Goal: Task Accomplishment & Management: Use online tool/utility

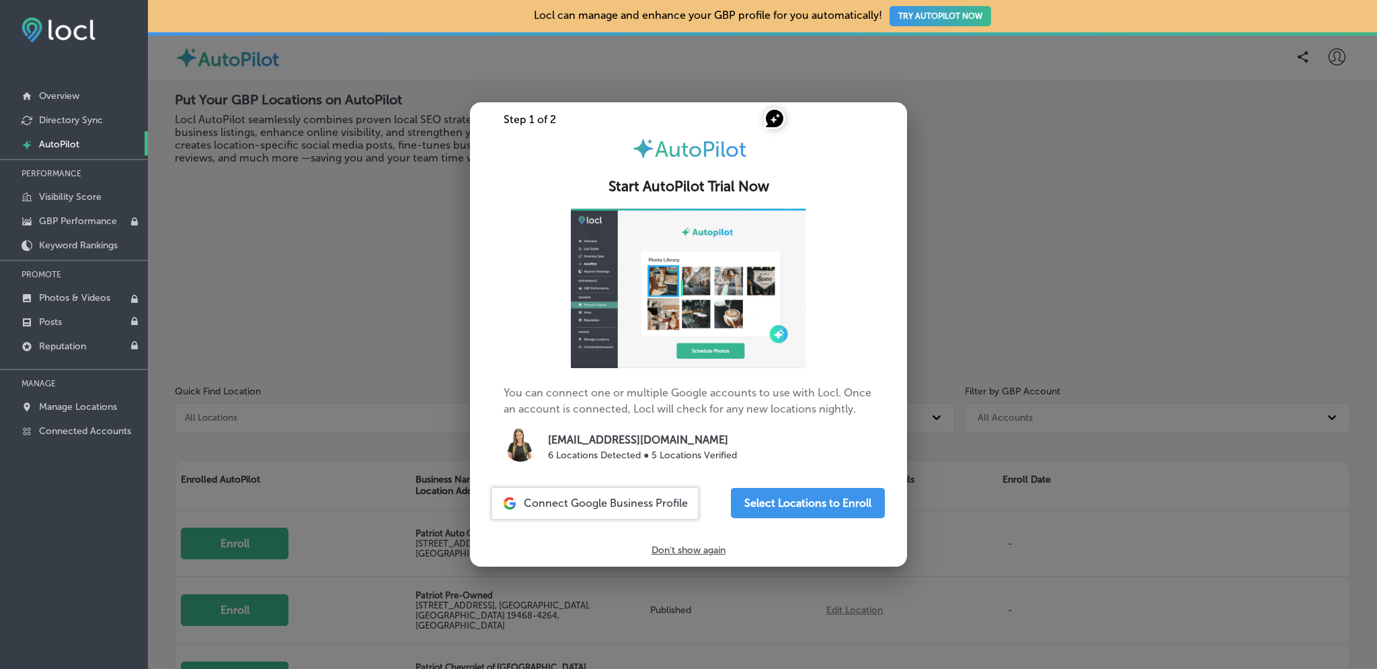
click at [804, 519] on div "Select Locations to Enroll" at bounding box center [808, 503] width 154 height 31
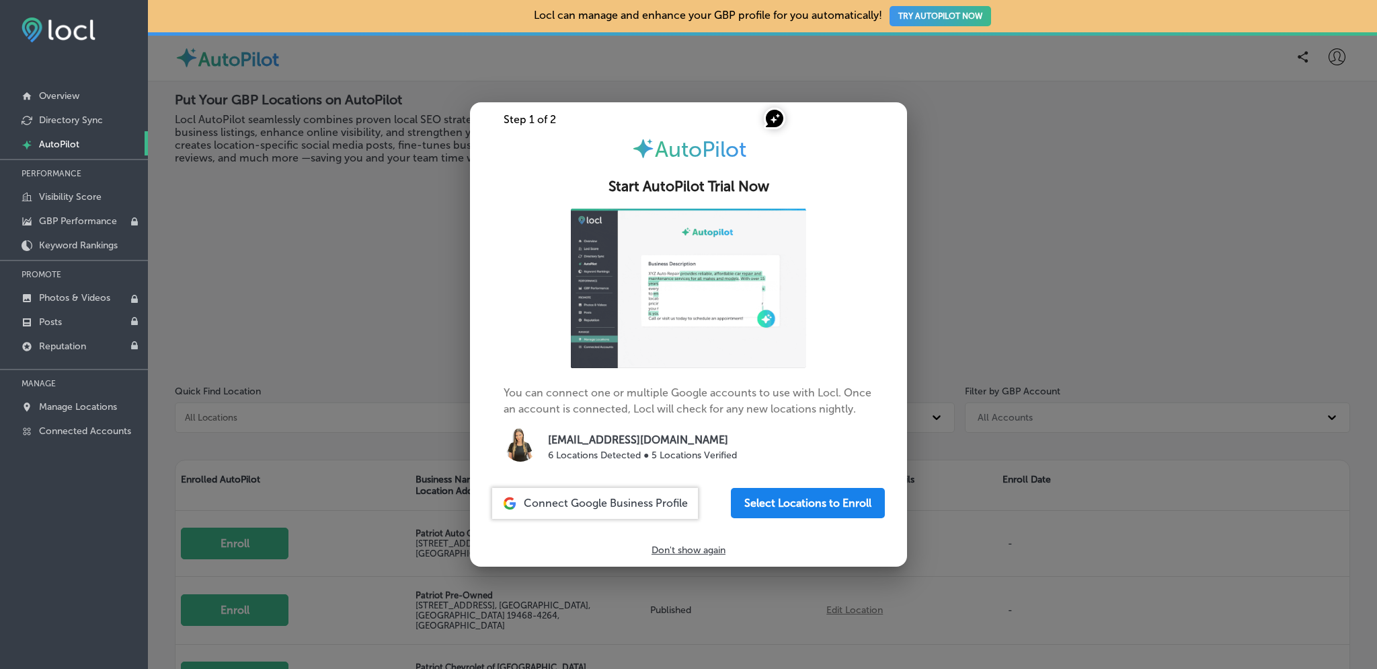
click at [806, 518] on button "Select Locations to Enroll" at bounding box center [808, 503] width 154 height 30
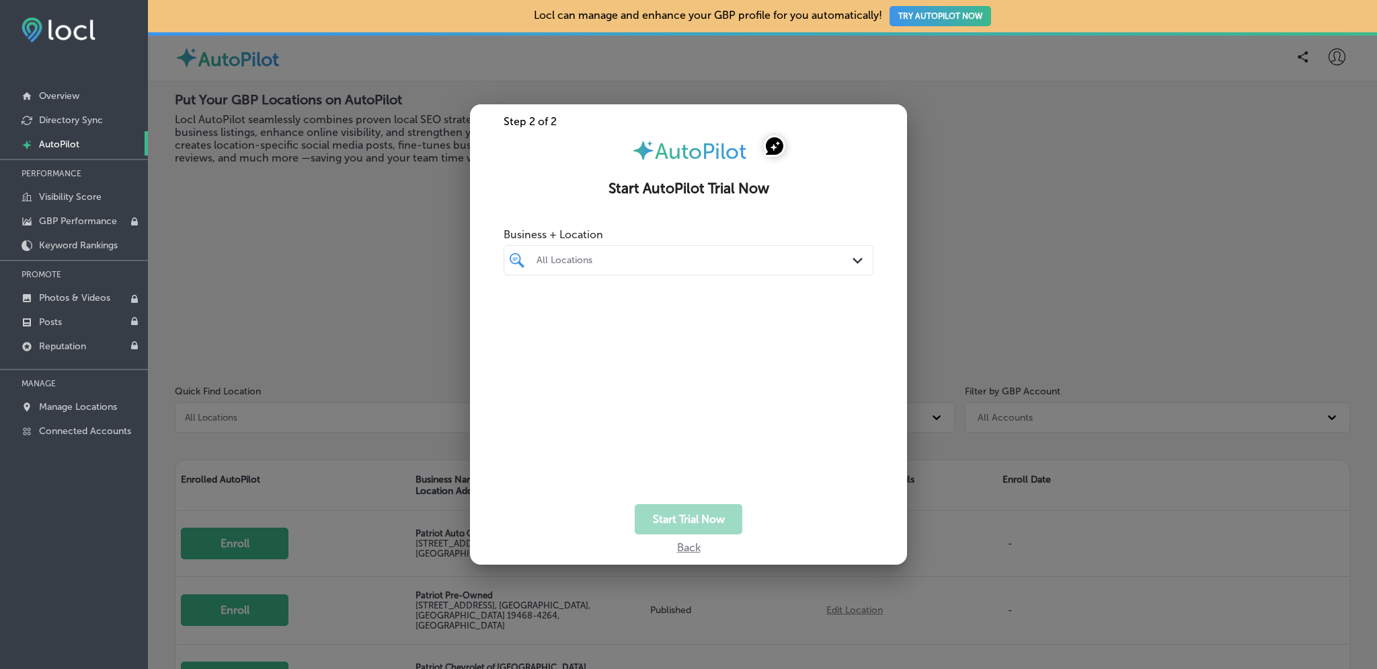
click at [842, 270] on div "All Locations Path Created with Sketch." at bounding box center [688, 260] width 369 height 21
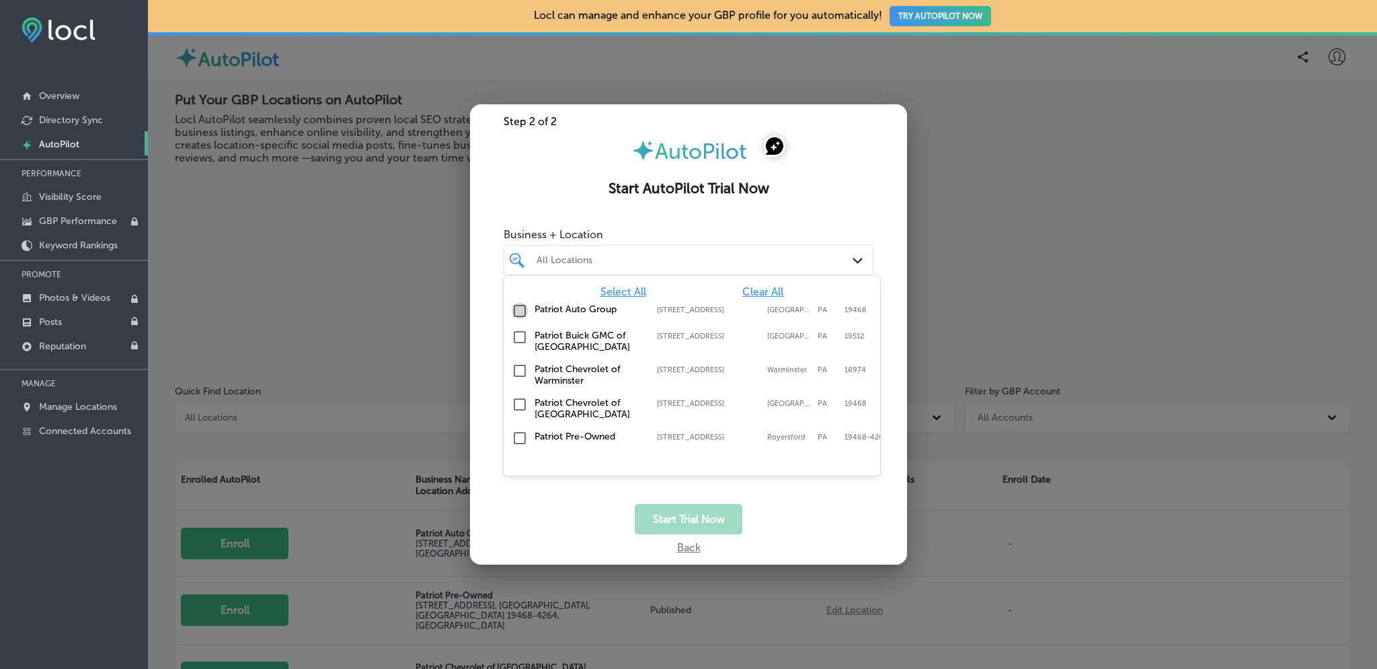
click at [521, 319] on input "checkbox" at bounding box center [520, 311] width 16 height 16
click at [519, 319] on input "checkbox" at bounding box center [520, 311] width 16 height 16
click at [604, 298] on span "Select All" at bounding box center [624, 291] width 46 height 13
click at [748, 298] on span "Clear All" at bounding box center [762, 291] width 41 height 13
click at [520, 412] on input "checkbox" at bounding box center [520, 404] width 16 height 16
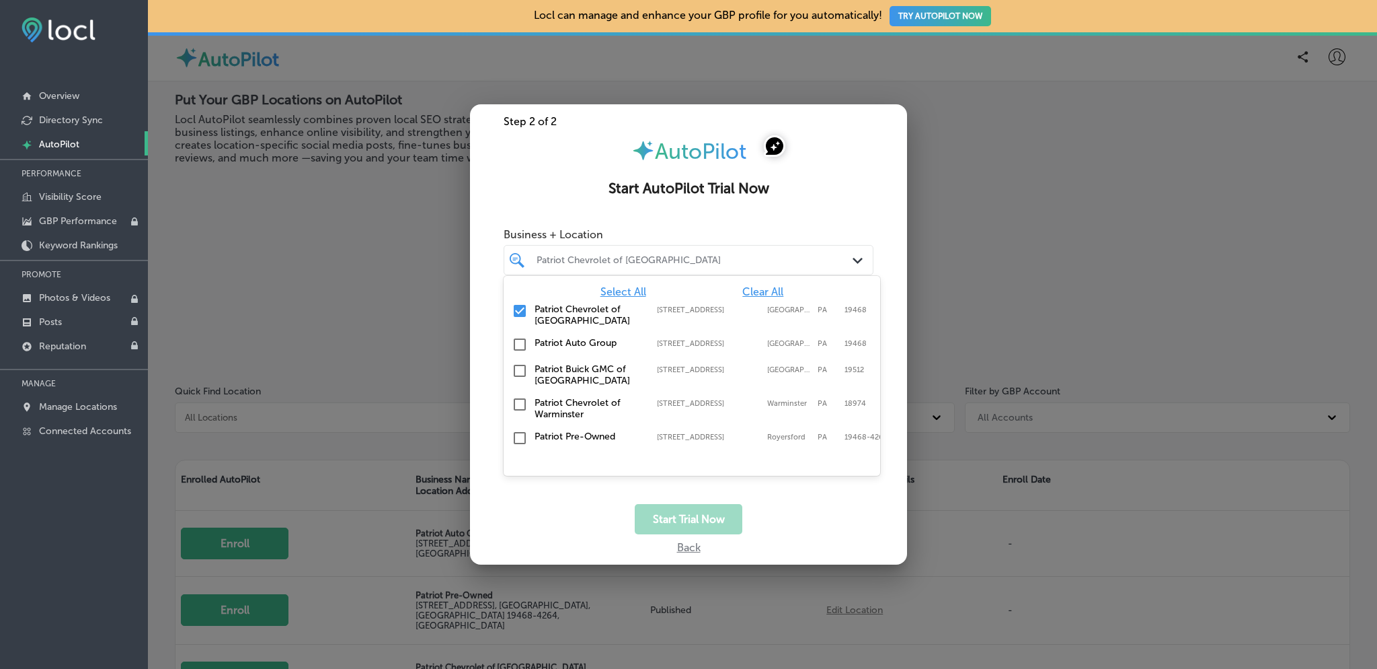
click at [686, 553] on div "Back" at bounding box center [689, 544] width 24 height 20
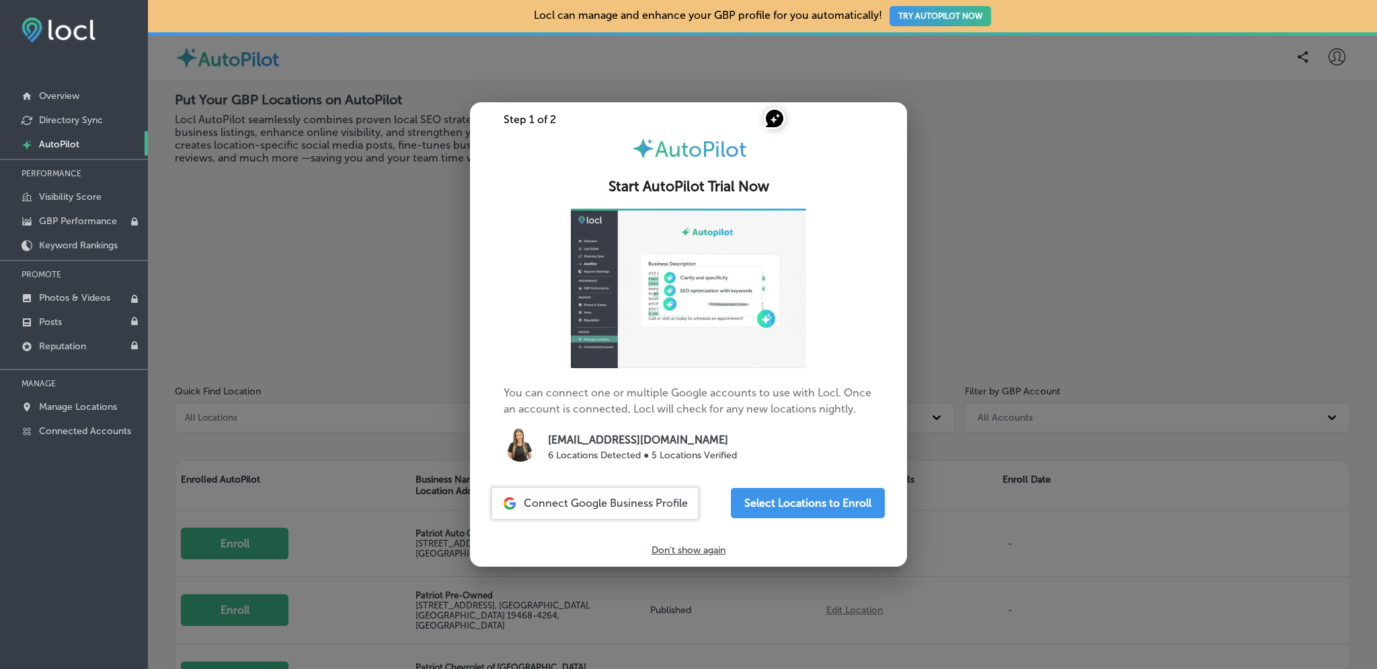
click at [701, 556] on p "Don't show again" at bounding box center [689, 549] width 74 height 11
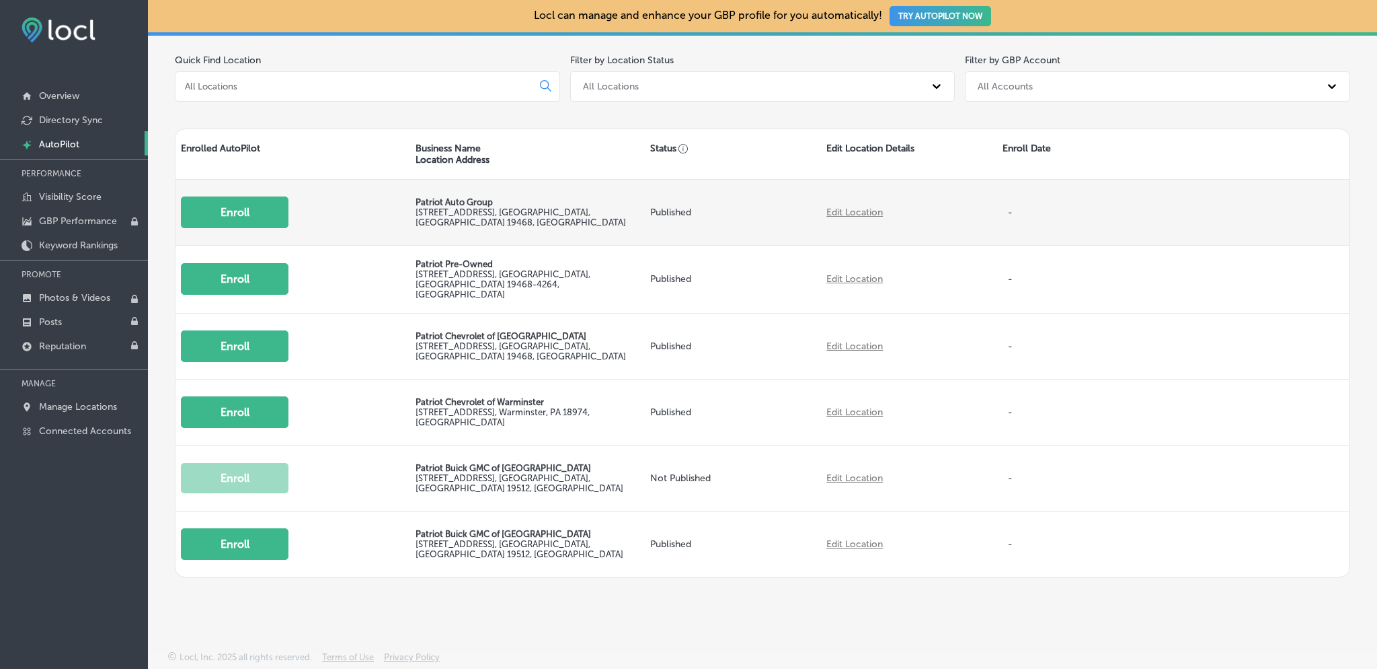
scroll to position [404, 0]
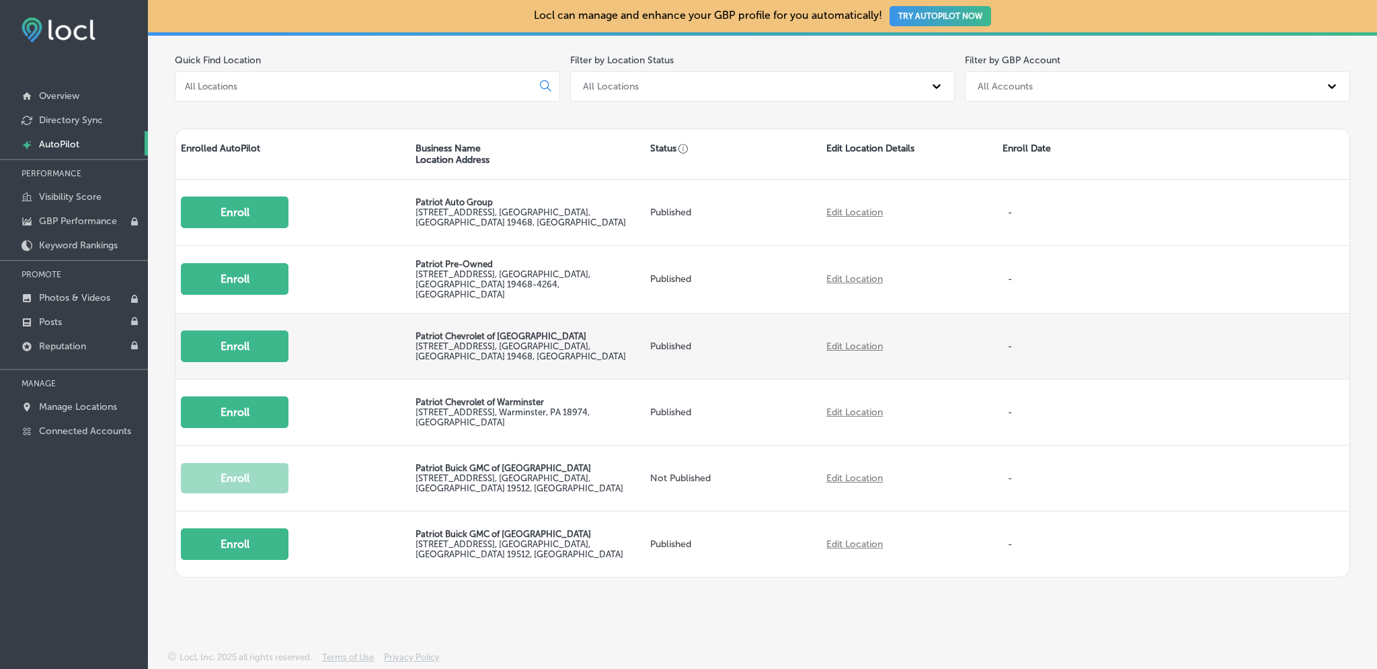
click at [289, 330] on button "Enroll" at bounding box center [235, 346] width 108 height 32
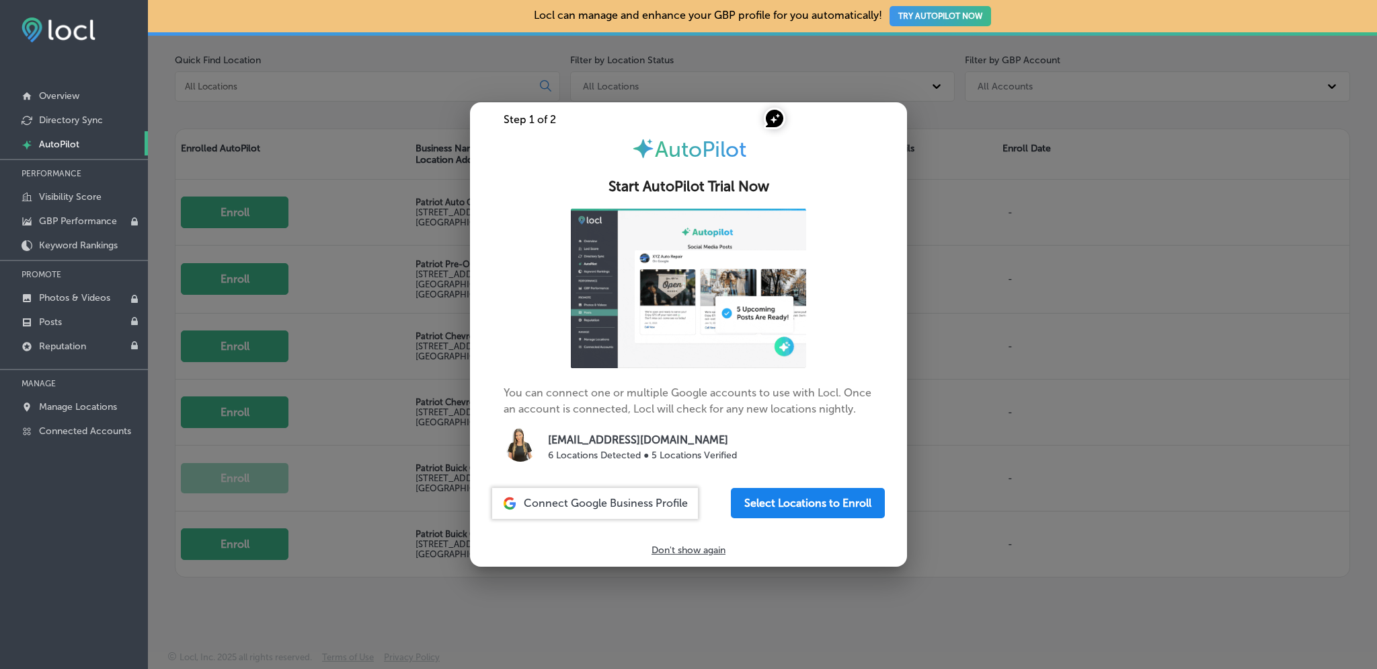
click at [818, 518] on button "Select Locations to Enroll" at bounding box center [808, 503] width 154 height 30
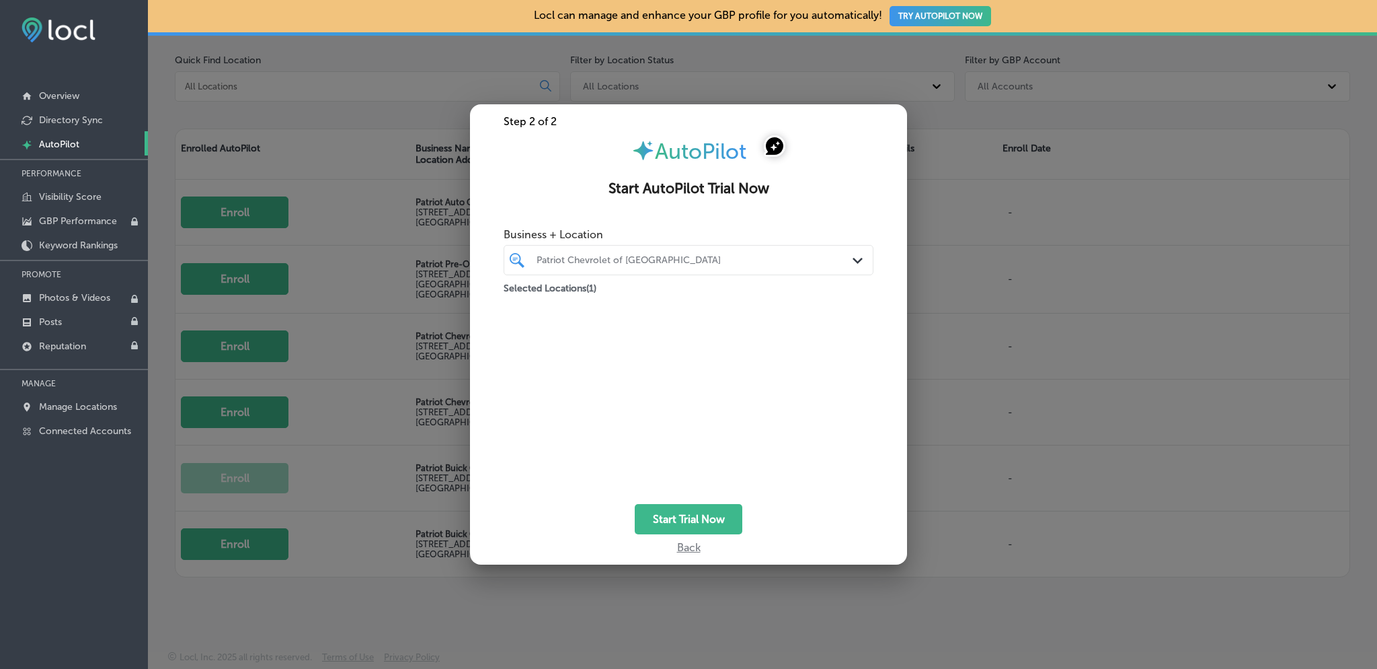
click at [815, 266] on div "Patriot Chevrolet of [GEOGRAPHIC_DATA]" at bounding box center [695, 259] width 317 height 11
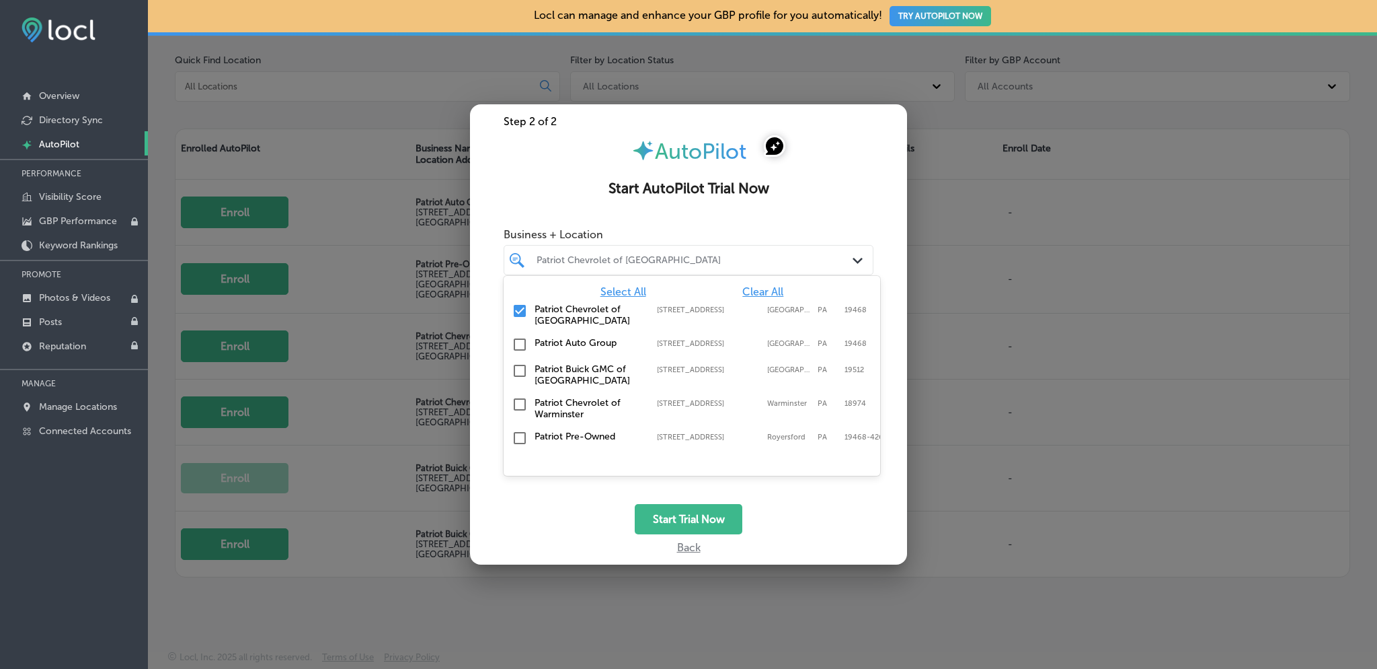
click at [609, 298] on span "Select All" at bounding box center [624, 291] width 46 height 13
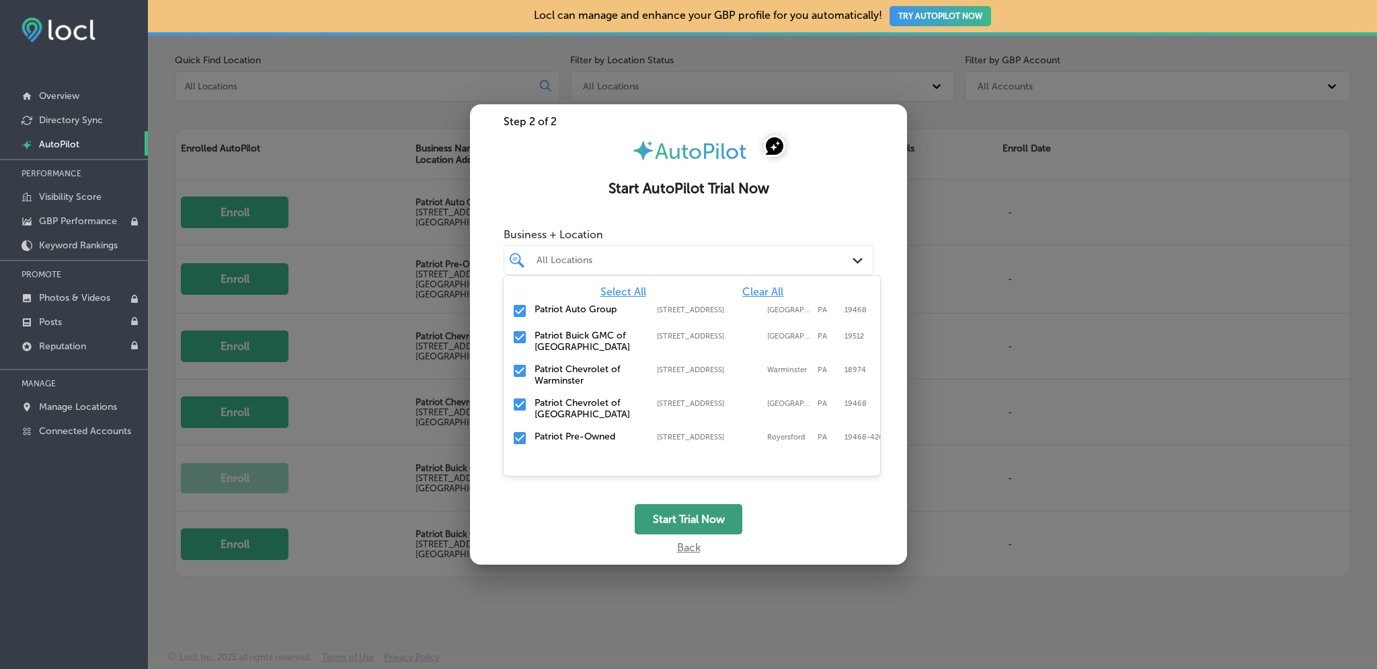
click at [681, 521] on button "Start Trial Now" at bounding box center [689, 519] width 108 height 30
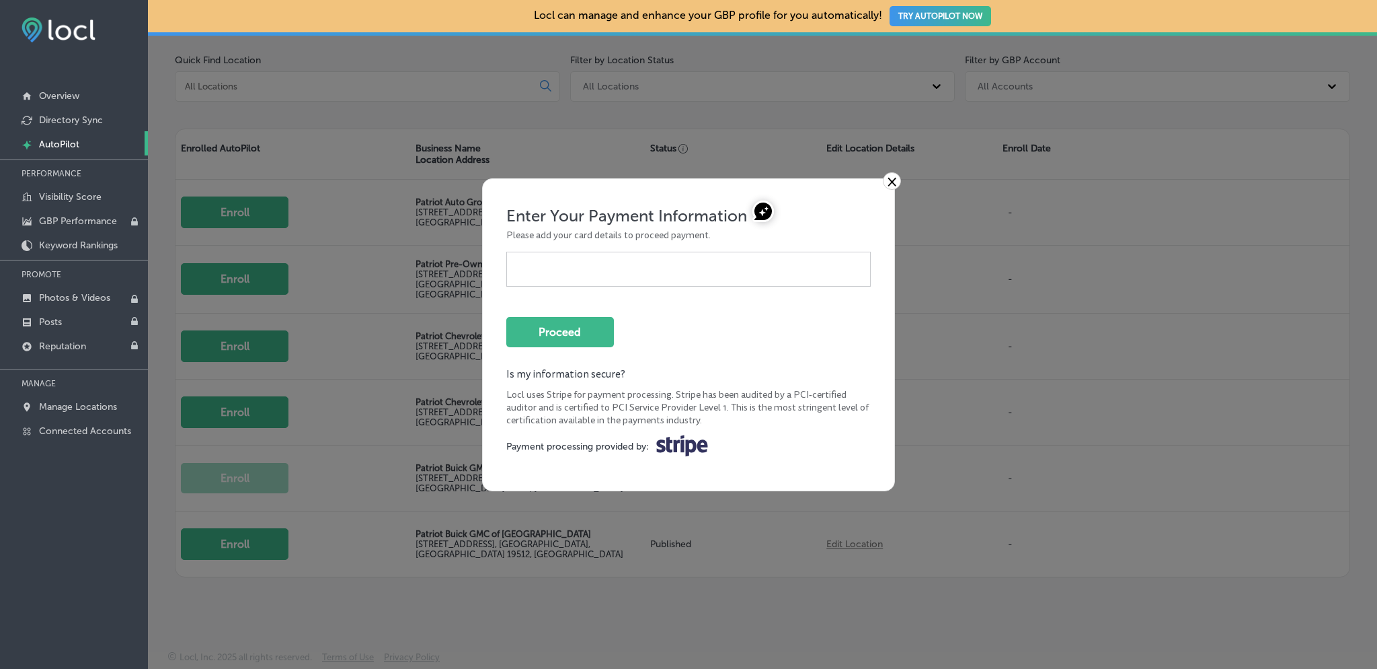
click at [890, 174] on link "×" at bounding box center [892, 180] width 18 height 17
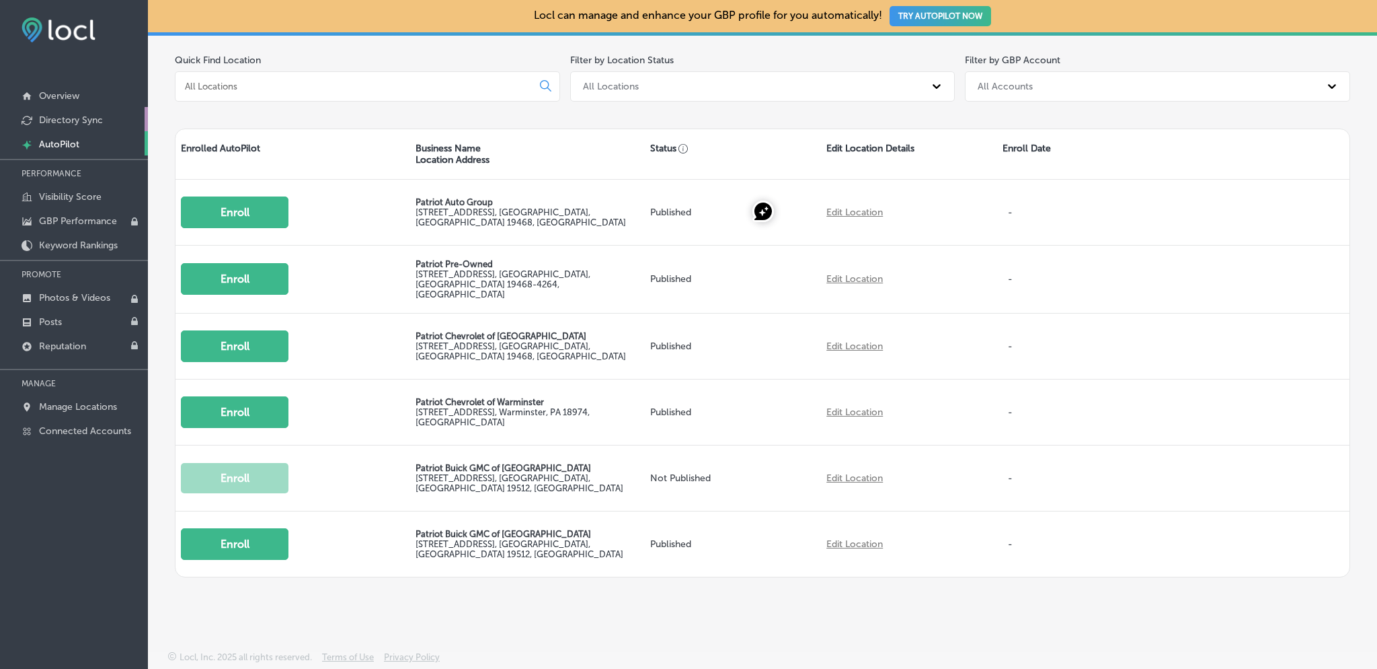
click at [69, 120] on p "Directory Sync" at bounding box center [71, 119] width 64 height 11
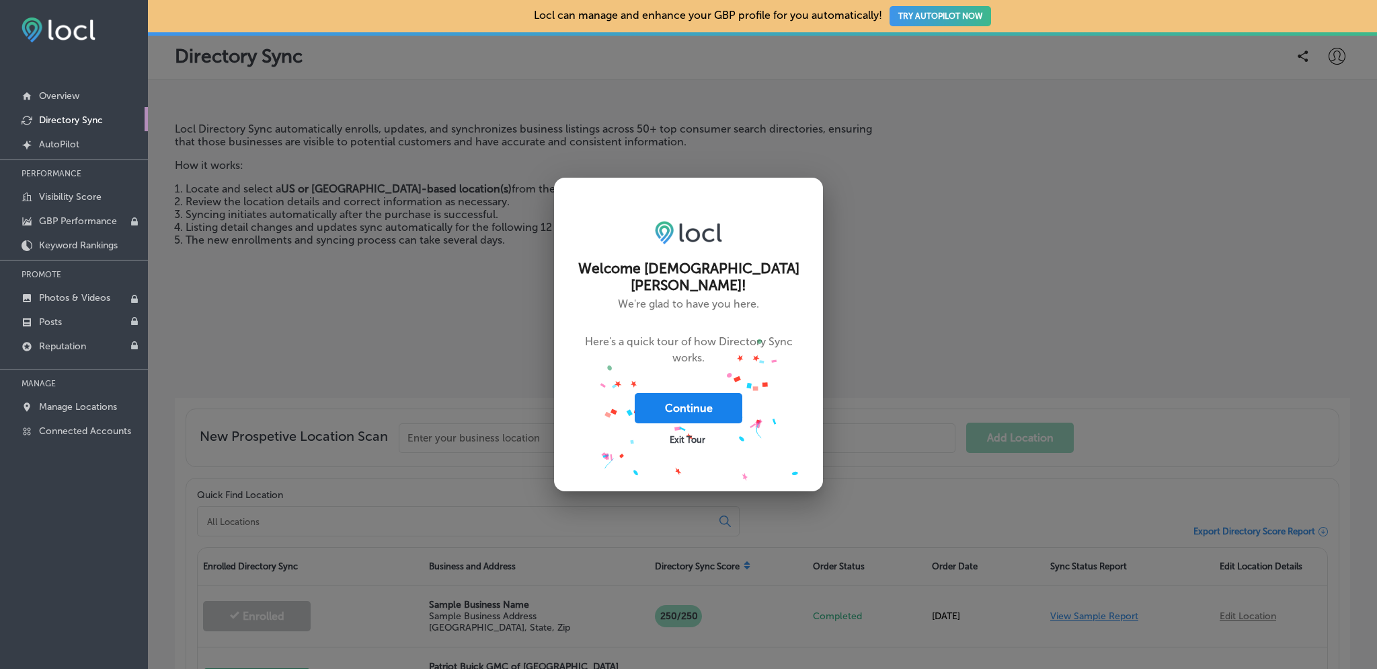
click at [694, 423] on button "Continue" at bounding box center [689, 408] width 108 height 30
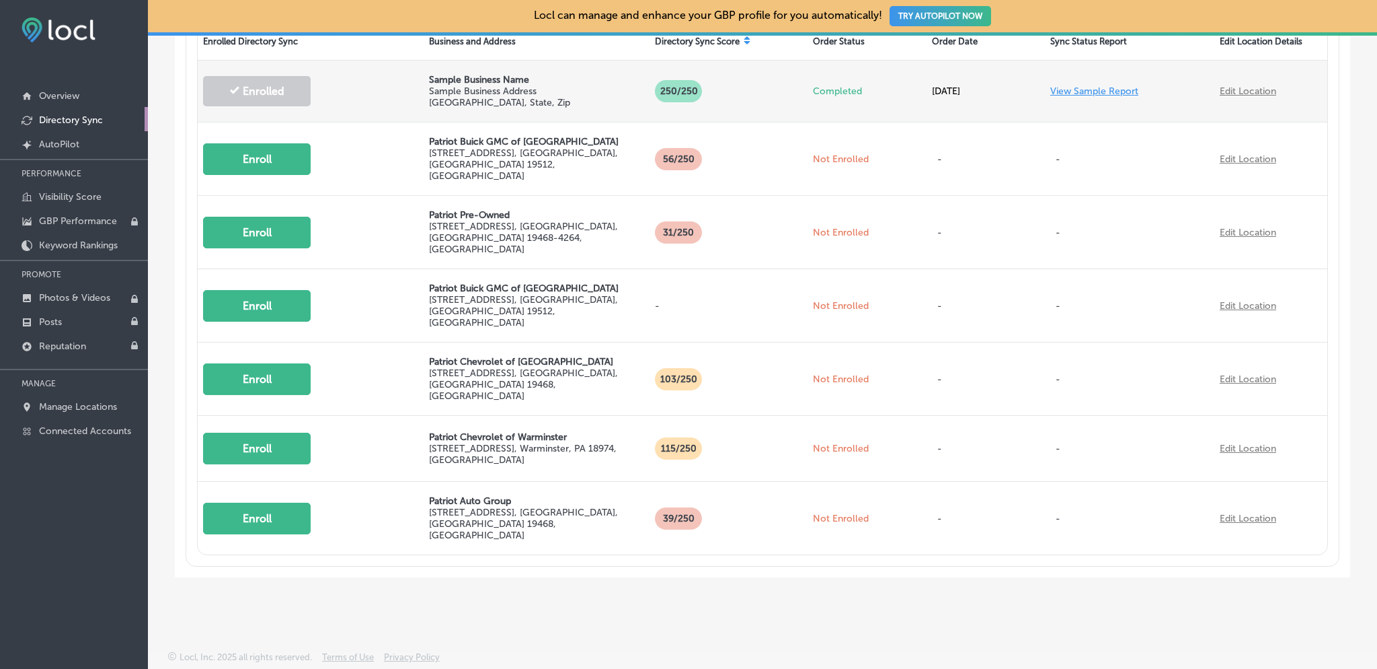
scroll to position [527, 0]
click at [1087, 97] on link "View Sample Report" at bounding box center [1095, 90] width 88 height 11
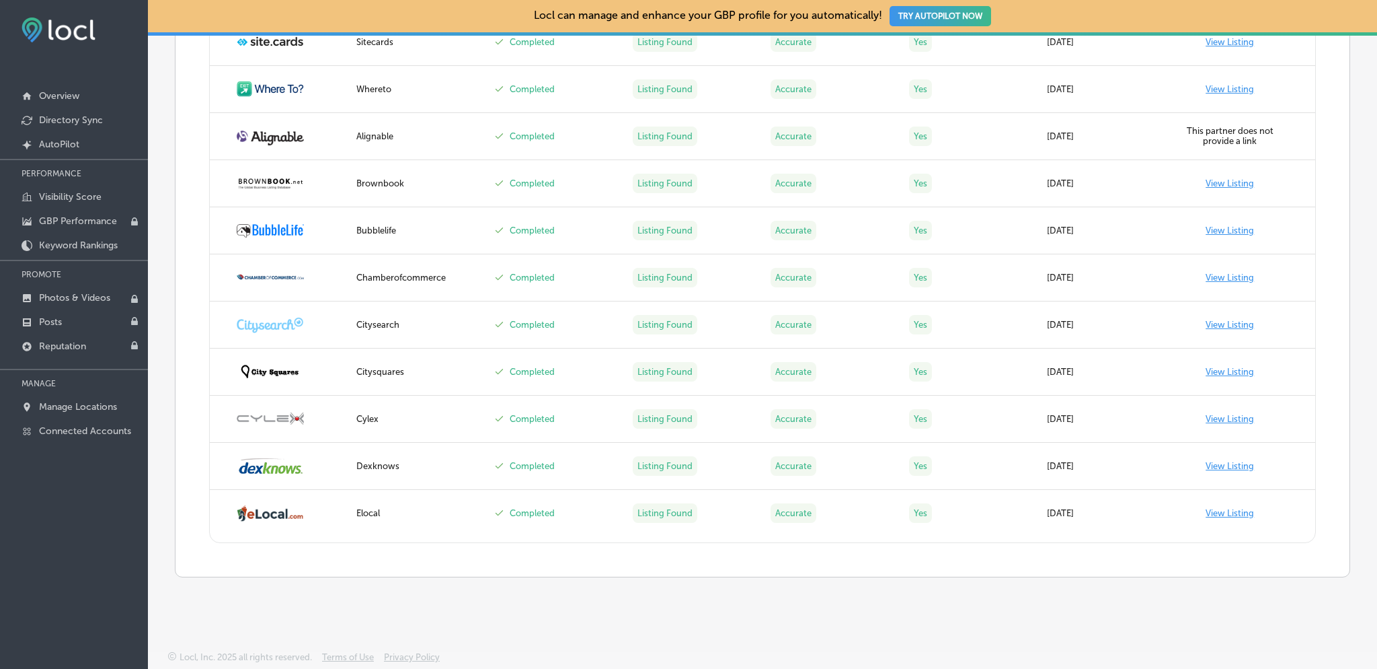
scroll to position [777, 0]
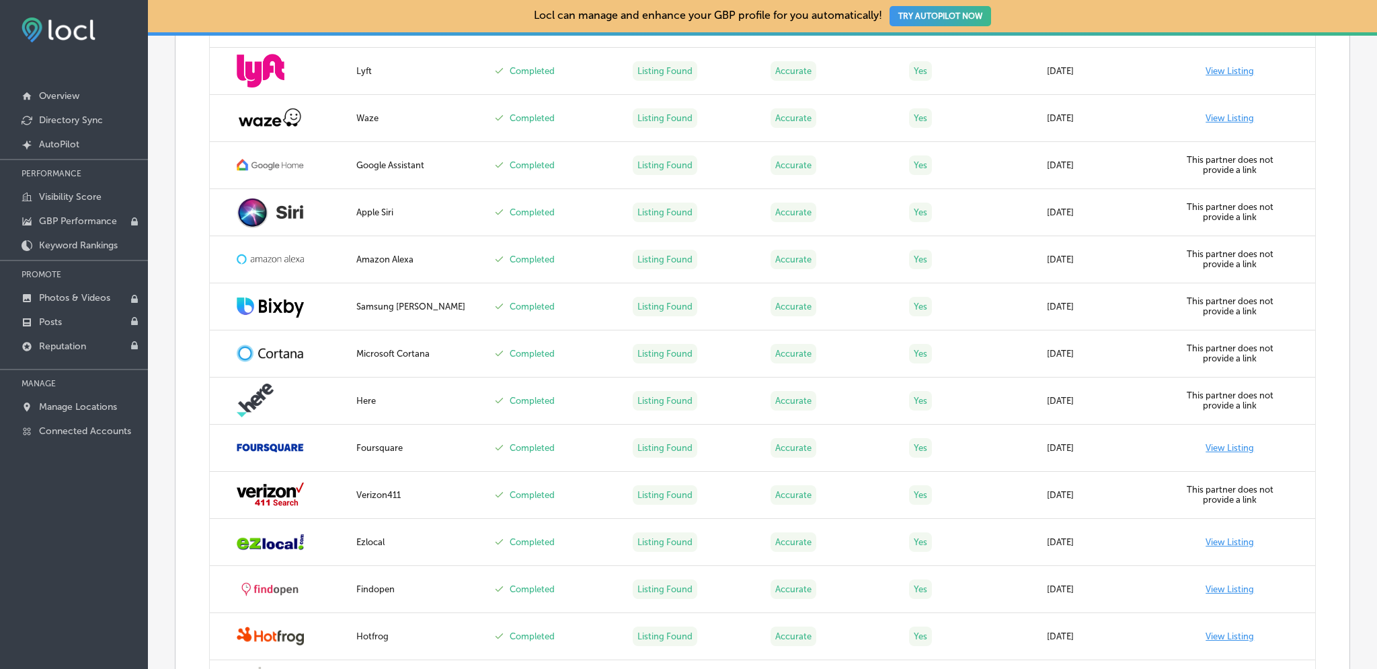
type textarea "Apple"
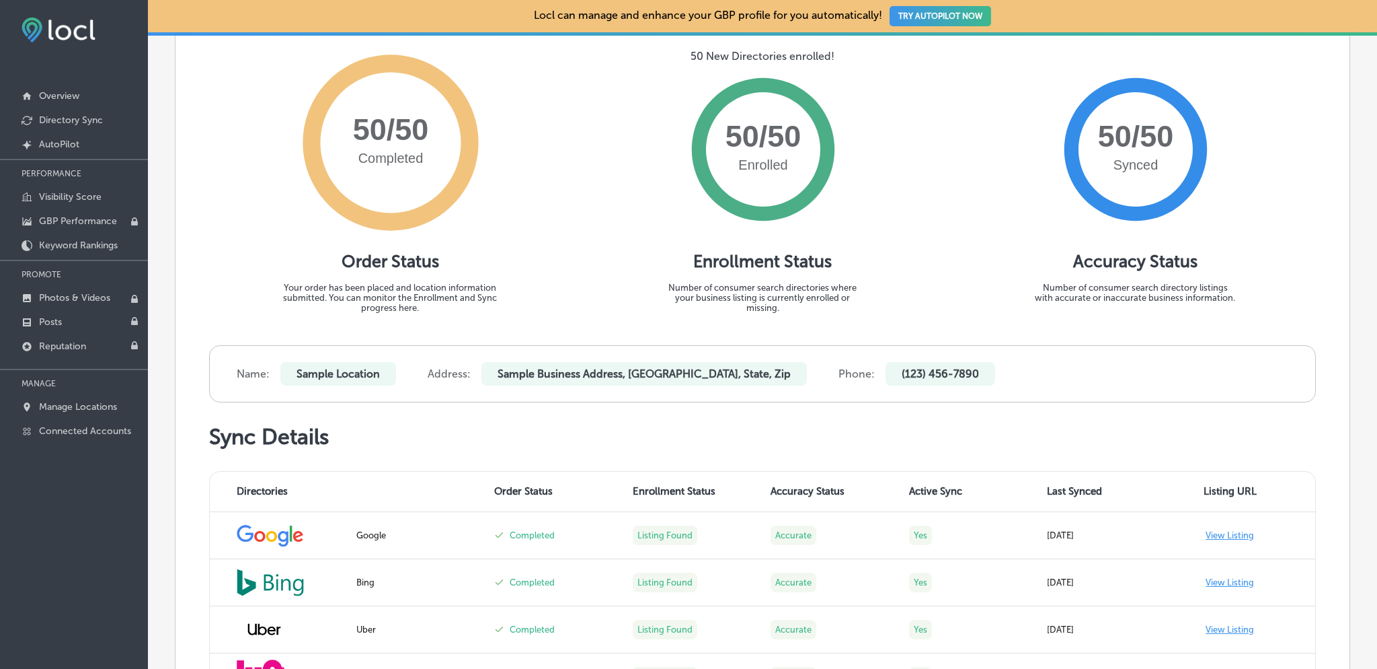
scroll to position [0, 0]
